Goal: Task Accomplishment & Management: Use online tool/utility

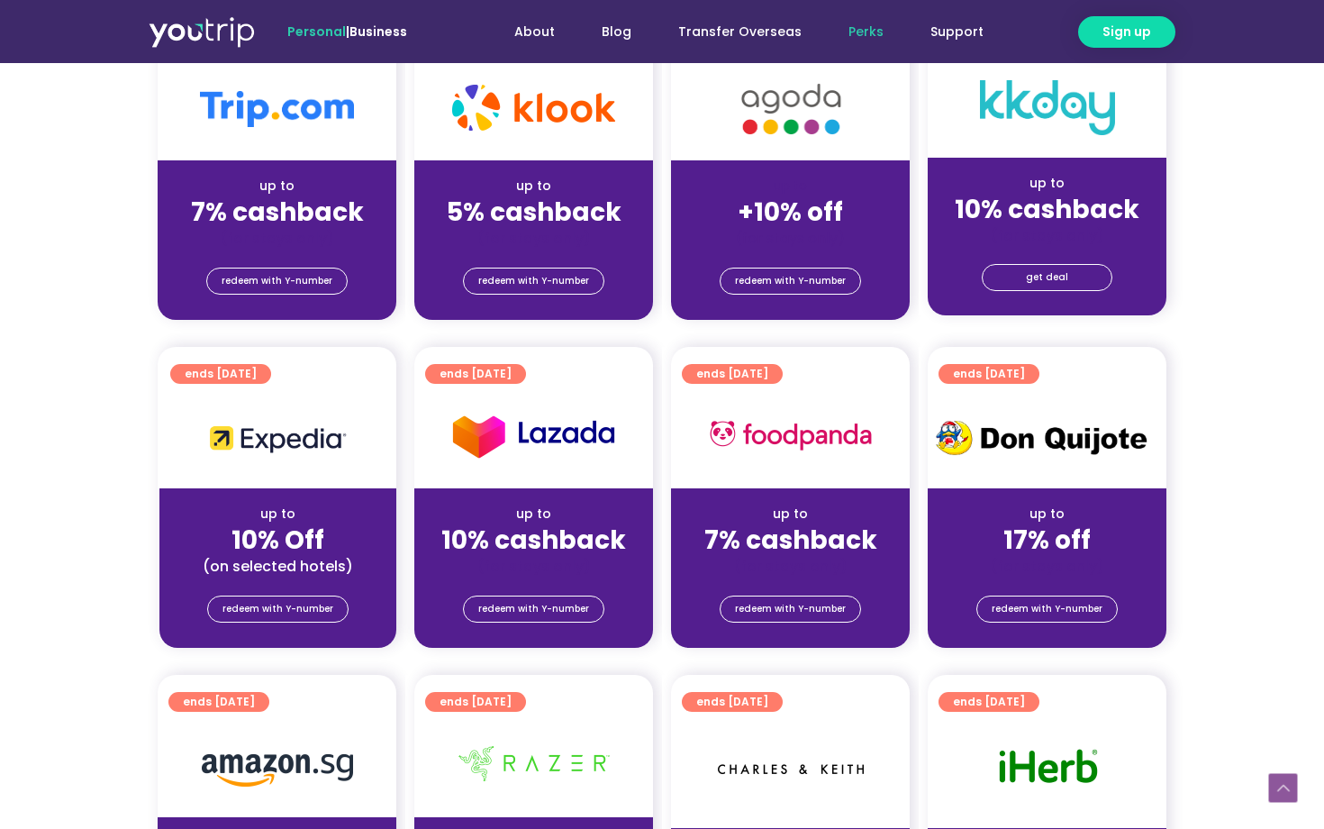
scroll to position [447, 0]
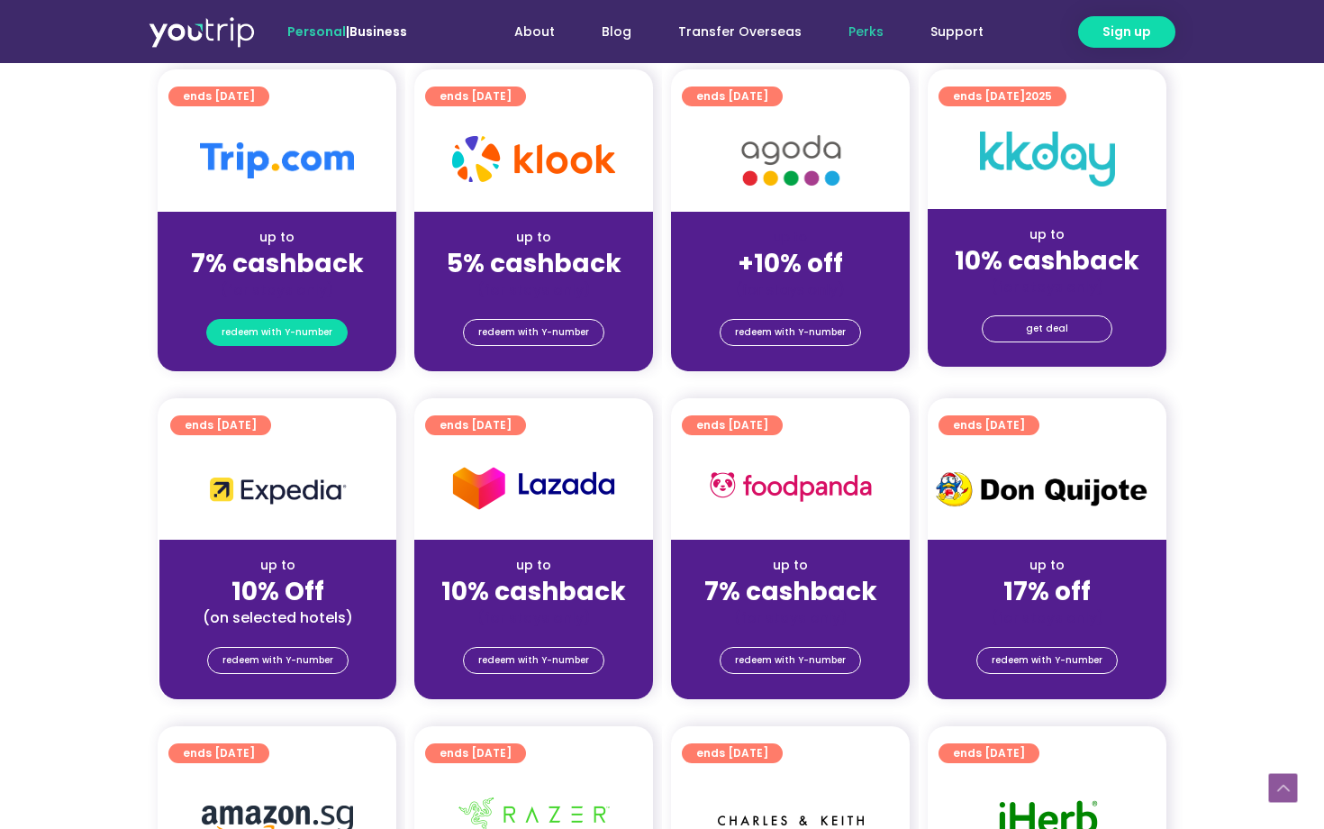
click at [317, 338] on span "redeem with Y-number" at bounding box center [277, 332] width 111 height 25
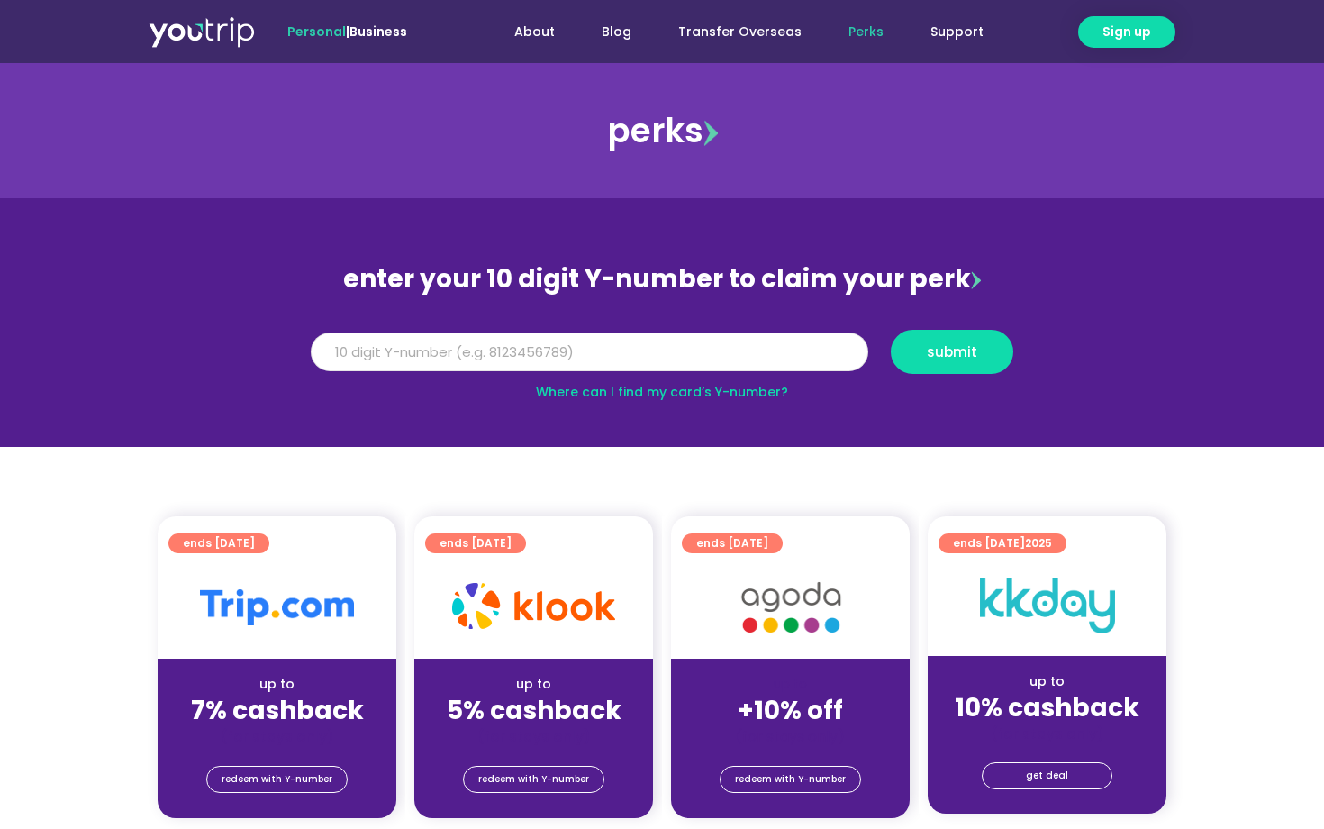
click at [551, 362] on input "Y Number" at bounding box center [590, 352] width 558 height 40
type input "1"
type input "8"
type input "8163708537"
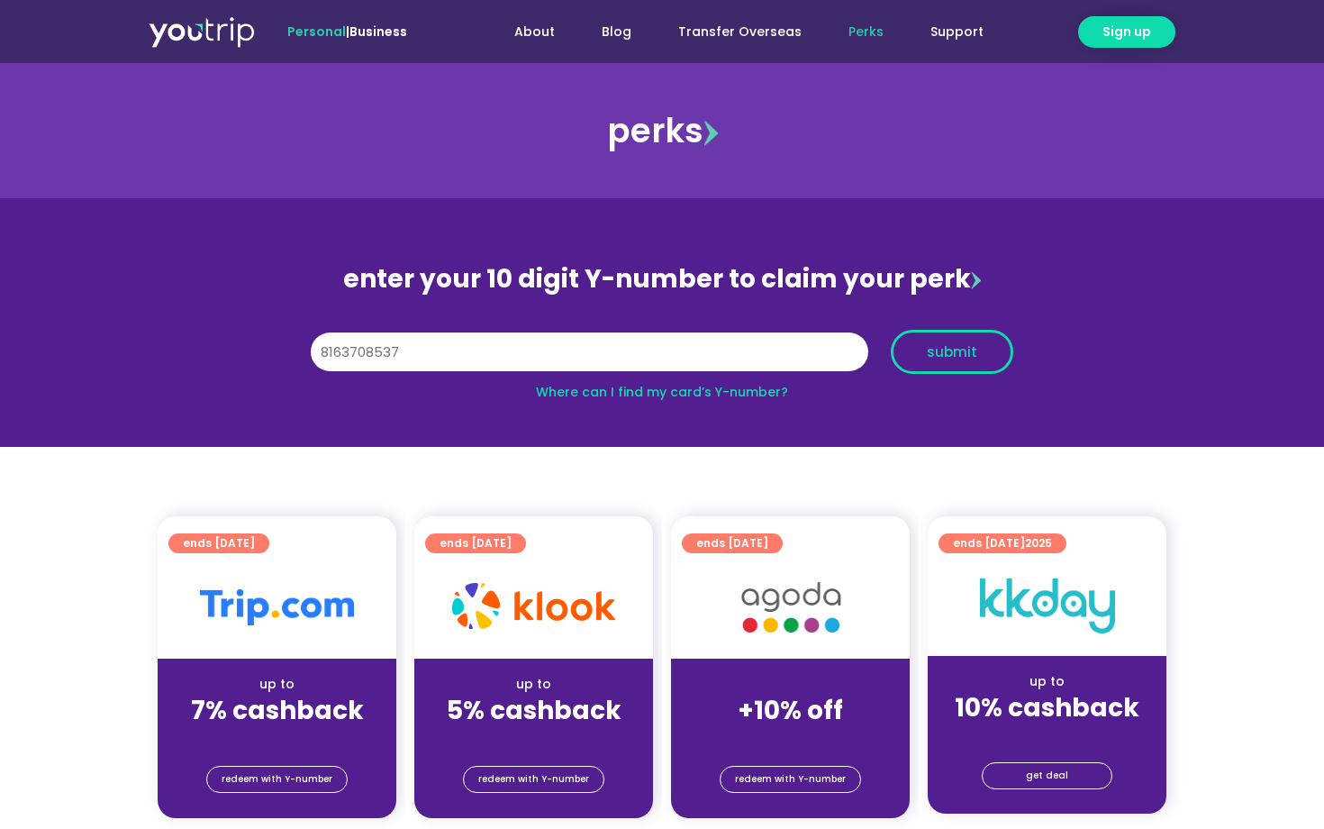
click at [965, 341] on button "submit" at bounding box center [952, 352] width 123 height 44
